Goal: Information Seeking & Learning: Learn about a topic

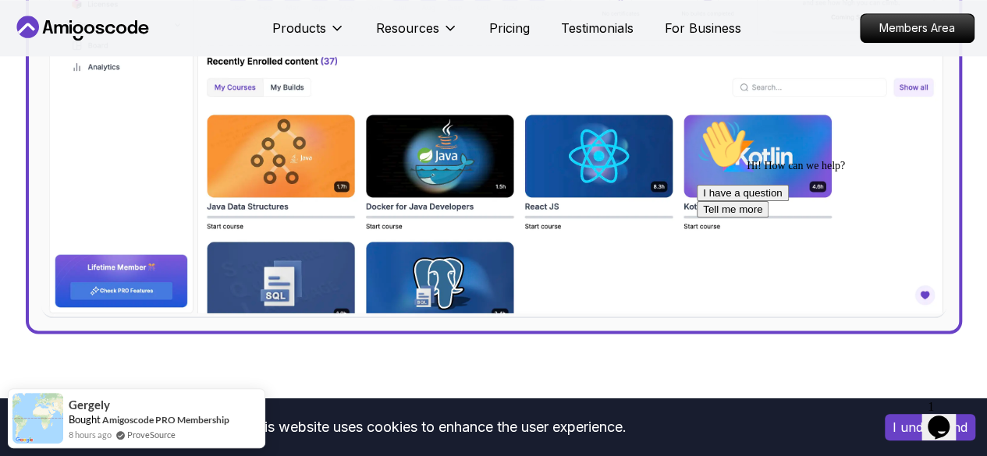
scroll to position [702, 0]
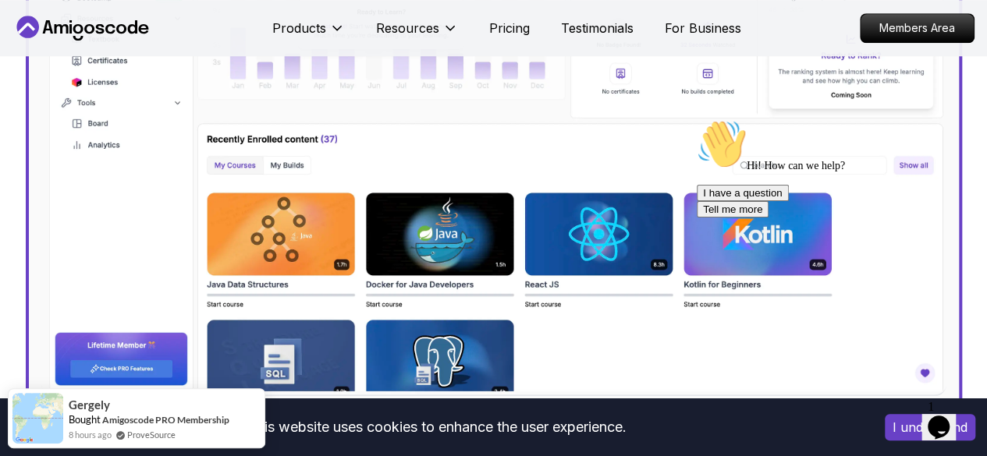
click at [293, 254] on img at bounding box center [493, 124] width 905 height 543
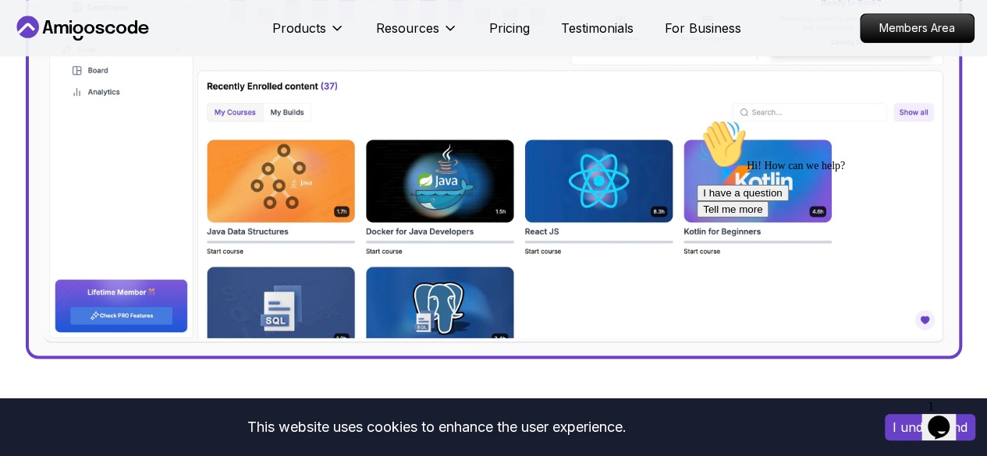
scroll to position [780, 0]
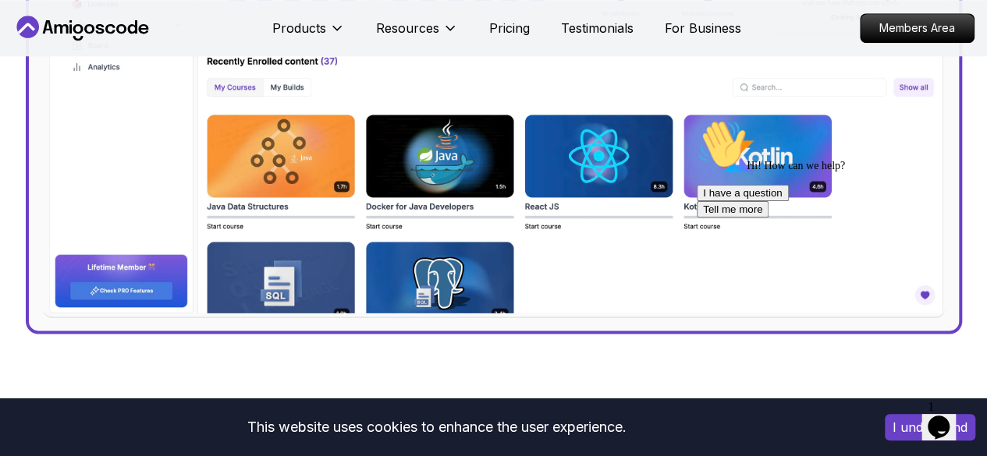
click at [449, 172] on img at bounding box center [493, 46] width 905 height 543
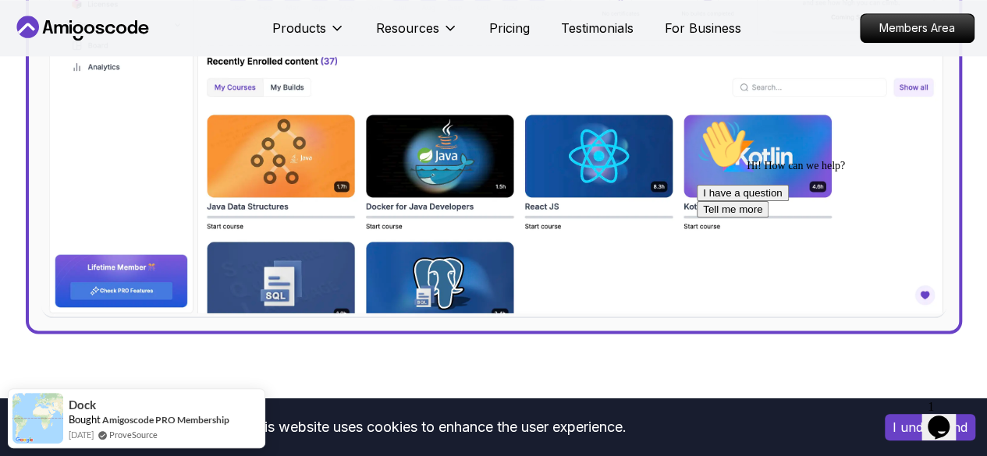
click at [602, 170] on img at bounding box center [493, 46] width 905 height 543
click at [723, 168] on div "Hi! How can we help? I have a question Tell me more" at bounding box center [837, 168] width 281 height 98
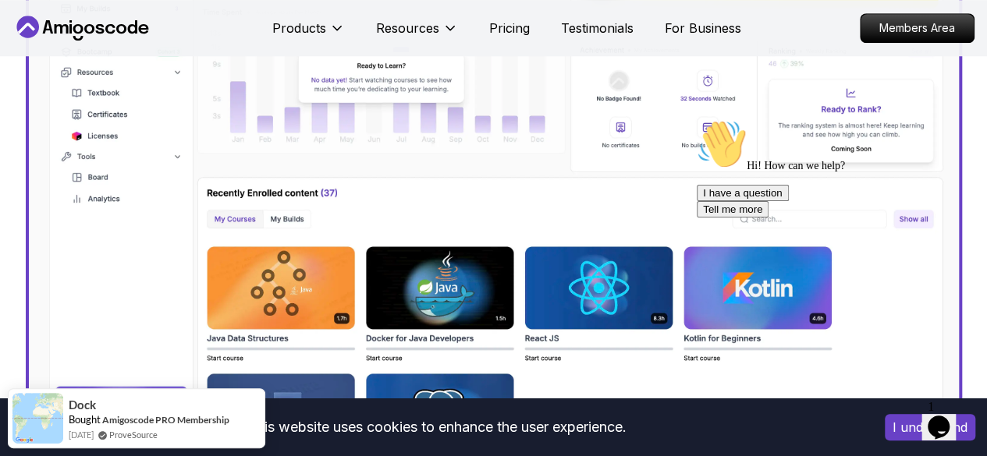
scroll to position [624, 0]
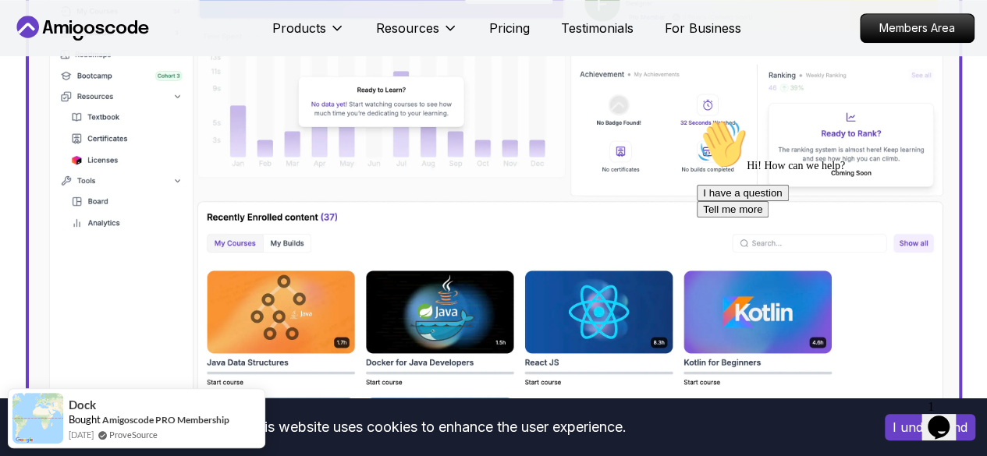
click at [277, 243] on img at bounding box center [493, 202] width 905 height 543
click at [288, 249] on img at bounding box center [493, 202] width 905 height 543
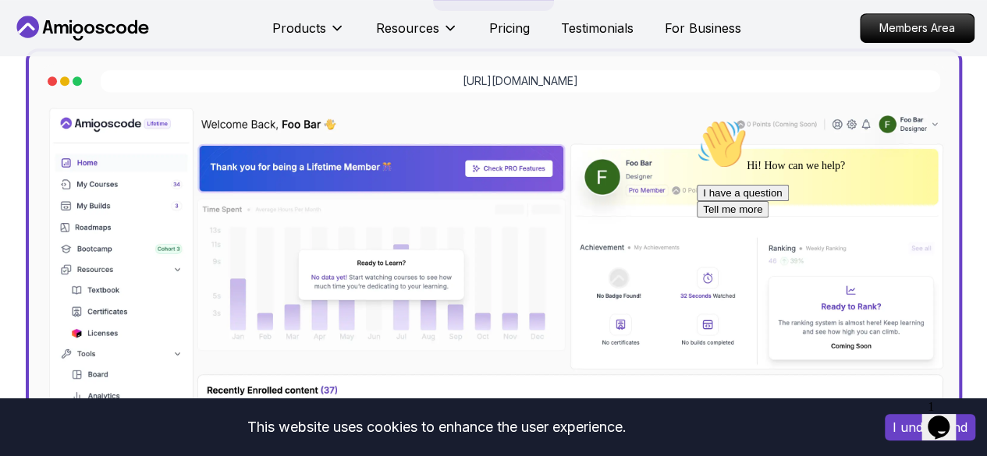
scroll to position [468, 0]
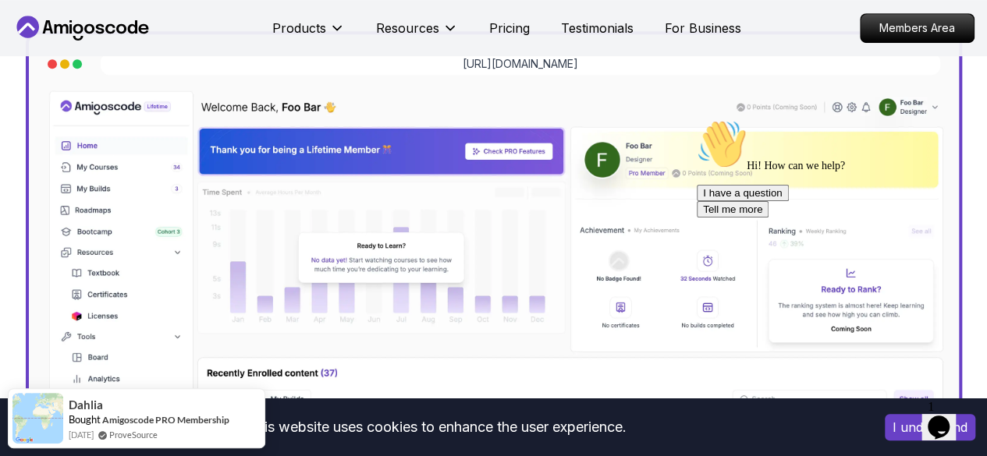
click at [93, 166] on img at bounding box center [493, 358] width 905 height 543
click at [97, 176] on img at bounding box center [493, 358] width 905 height 543
click at [697, 119] on icon "Chat attention grabber" at bounding box center [697, 119] width 0 height 0
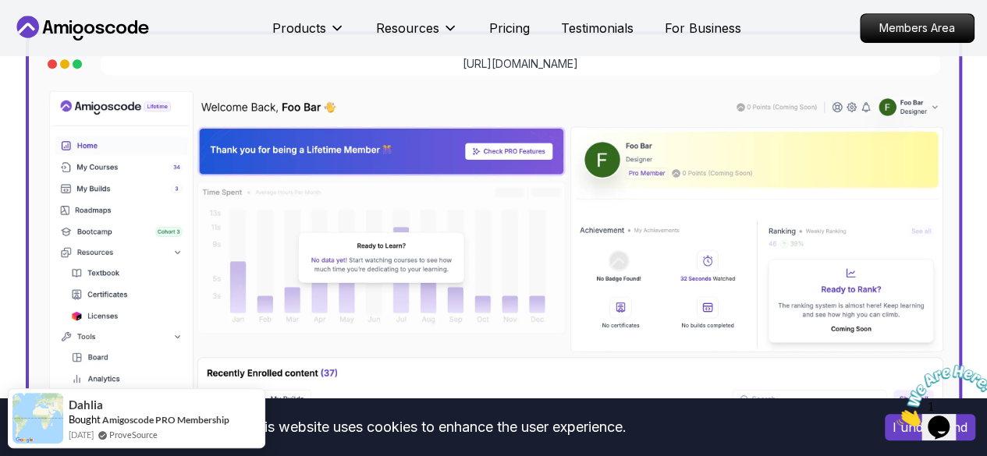
click at [896, 416] on icon "Close" at bounding box center [896, 422] width 0 height 13
click at [99, 172] on img at bounding box center [493, 358] width 905 height 543
click at [112, 171] on img at bounding box center [493, 358] width 905 height 543
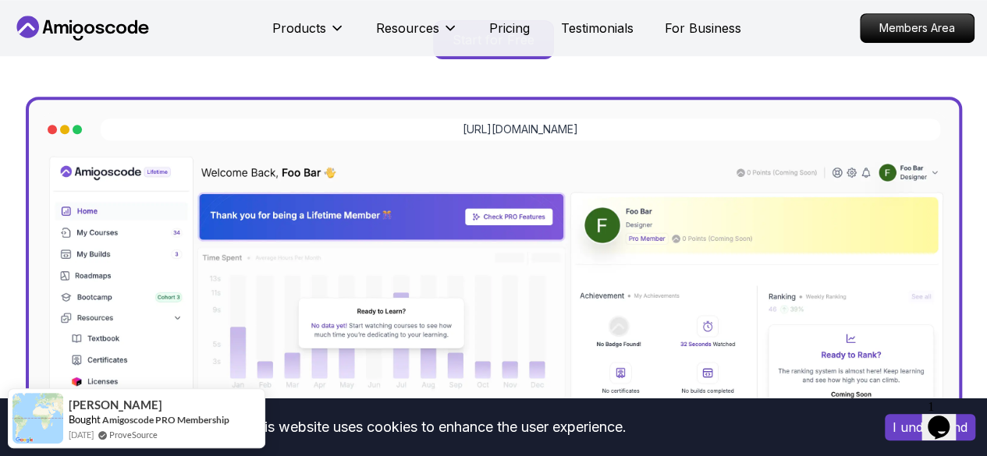
scroll to position [312, 0]
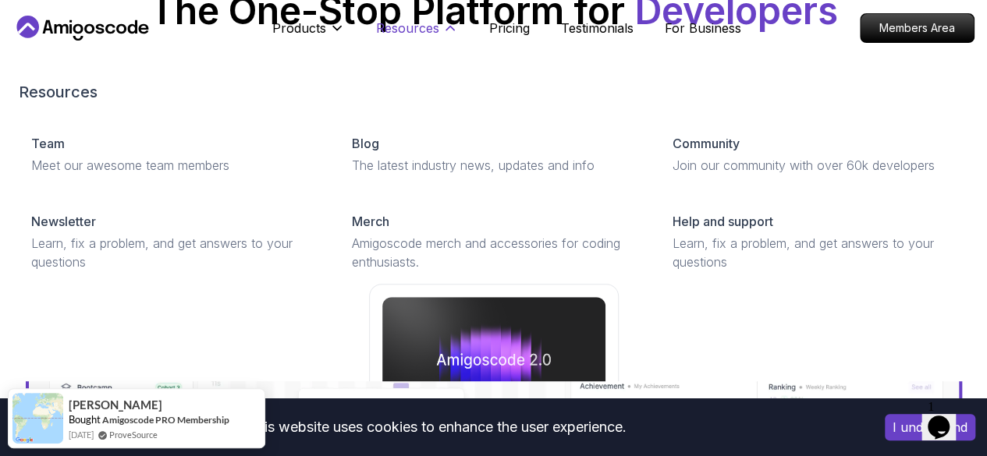
click at [417, 28] on p "Resources" at bounding box center [407, 28] width 63 height 19
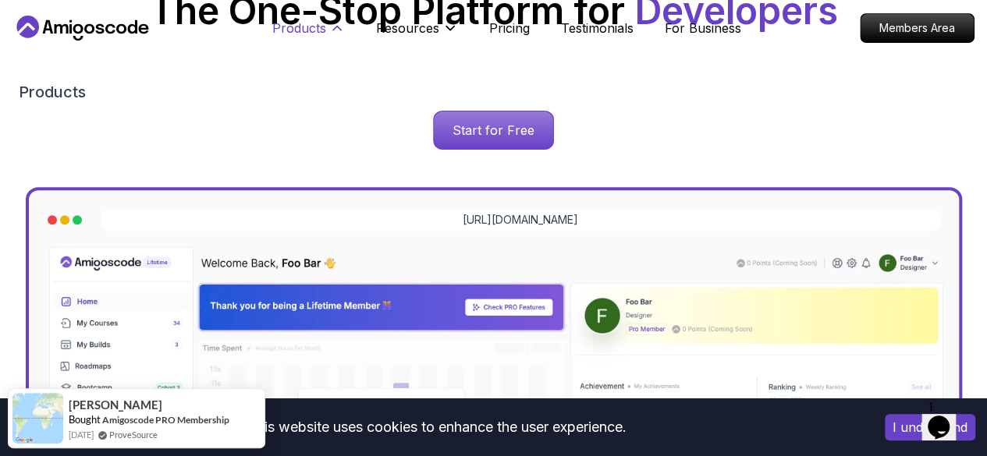
click at [339, 27] on icon at bounding box center [337, 28] width 16 height 16
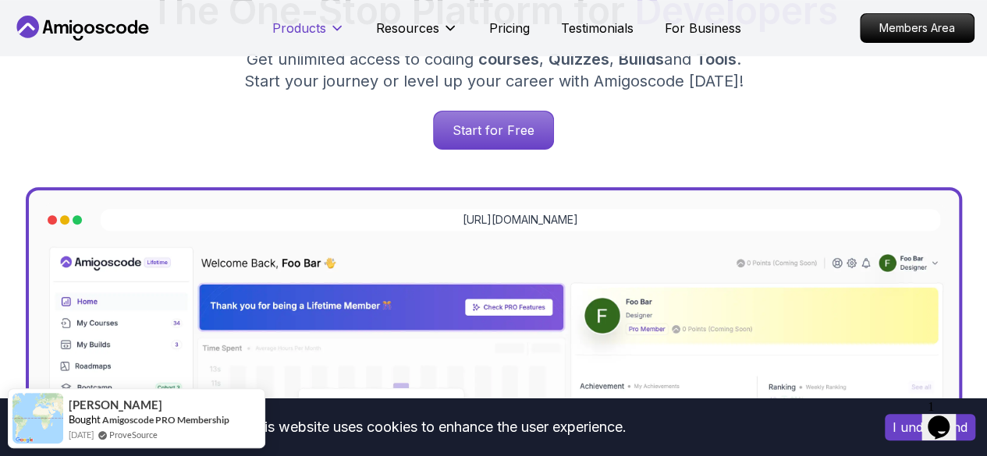
click at [339, 27] on icon at bounding box center [337, 29] width 8 height 4
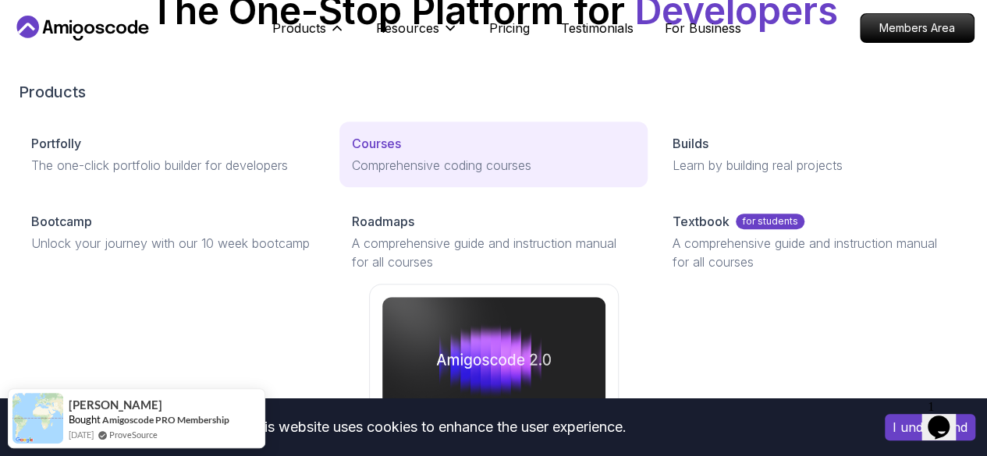
click at [352, 153] on p "Courses" at bounding box center [376, 143] width 49 height 19
